Goal: Task Accomplishment & Management: Use online tool/utility

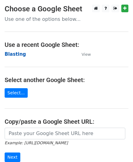
click at [16, 54] on strong "Blasting" at bounding box center [15, 55] width 21 height 6
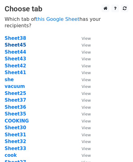
click at [17, 42] on strong "Sheet45" at bounding box center [15, 45] width 21 height 6
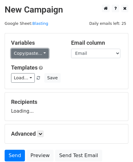
click at [25, 52] on link "Copy/paste..." at bounding box center [29, 54] width 37 height 10
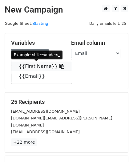
click at [30, 64] on link "{{First Name}}" at bounding box center [41, 67] width 60 height 10
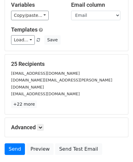
scroll to position [76, 0]
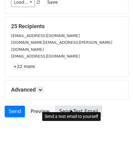
click at [69, 106] on link "Send Test Email" at bounding box center [78, 112] width 47 height 12
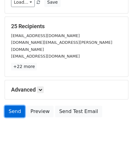
click at [10, 107] on link "Send" at bounding box center [15, 112] width 20 height 12
